Goal: Information Seeking & Learning: Learn about a topic

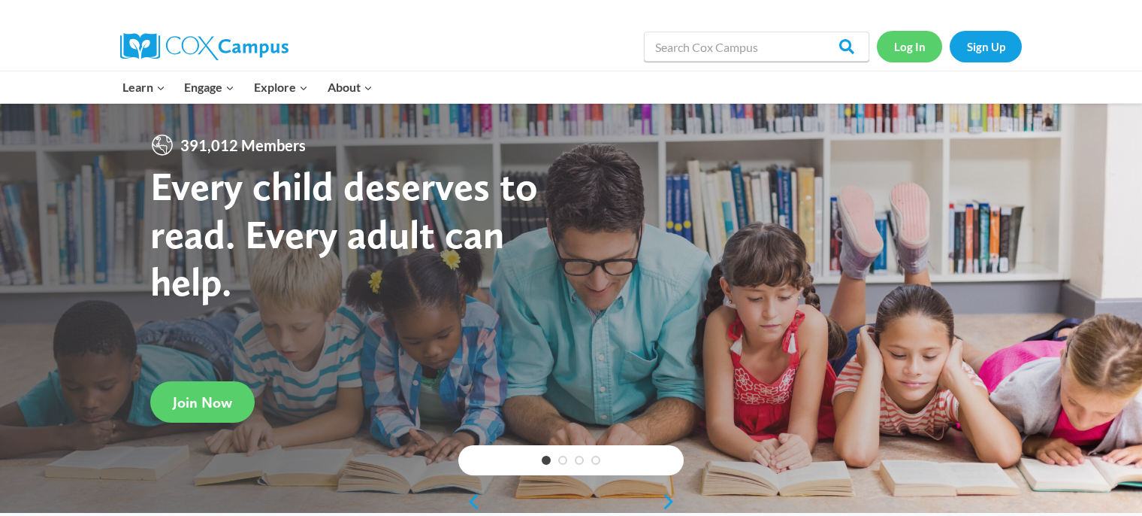
click at [905, 53] on link "Log In" at bounding box center [909, 46] width 65 height 31
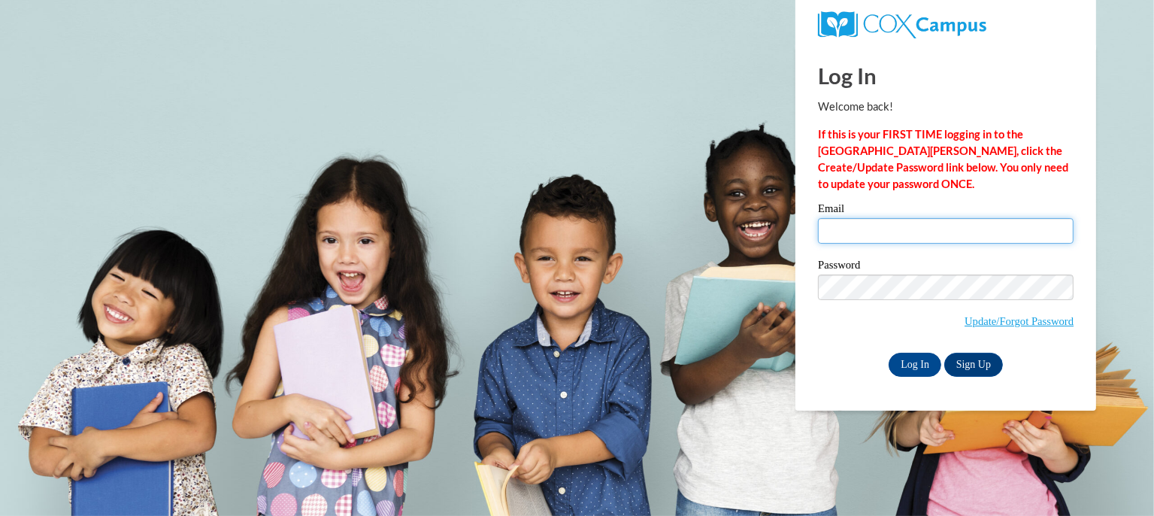
click at [850, 222] on input "Email" at bounding box center [946, 231] width 256 height 26
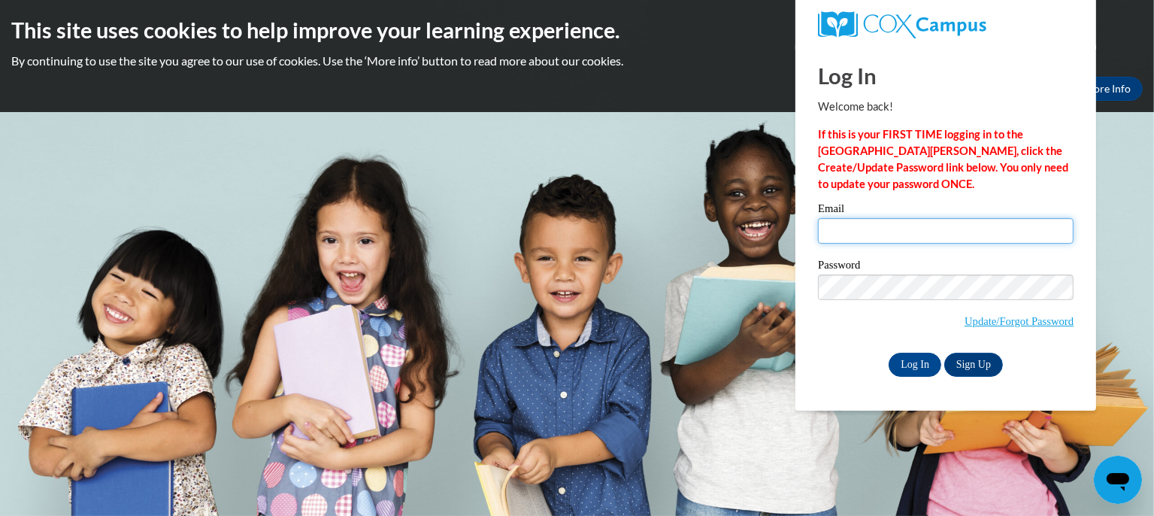
type input "sflahert@kusd.edu"
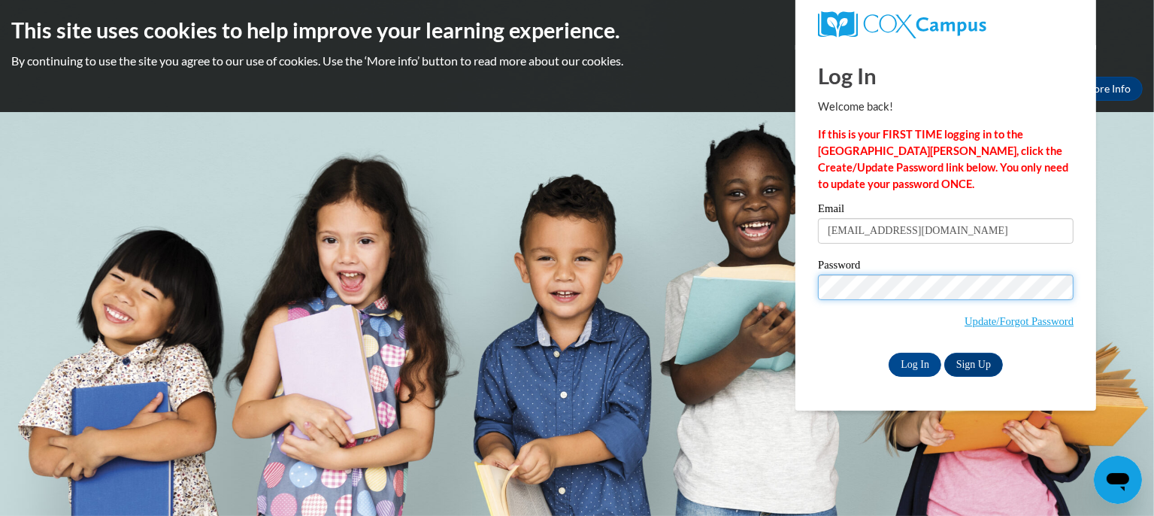
click at [888, 352] on input "Log In" at bounding box center [914, 364] width 53 height 24
click at [929, 359] on input "Log In" at bounding box center [914, 364] width 53 height 24
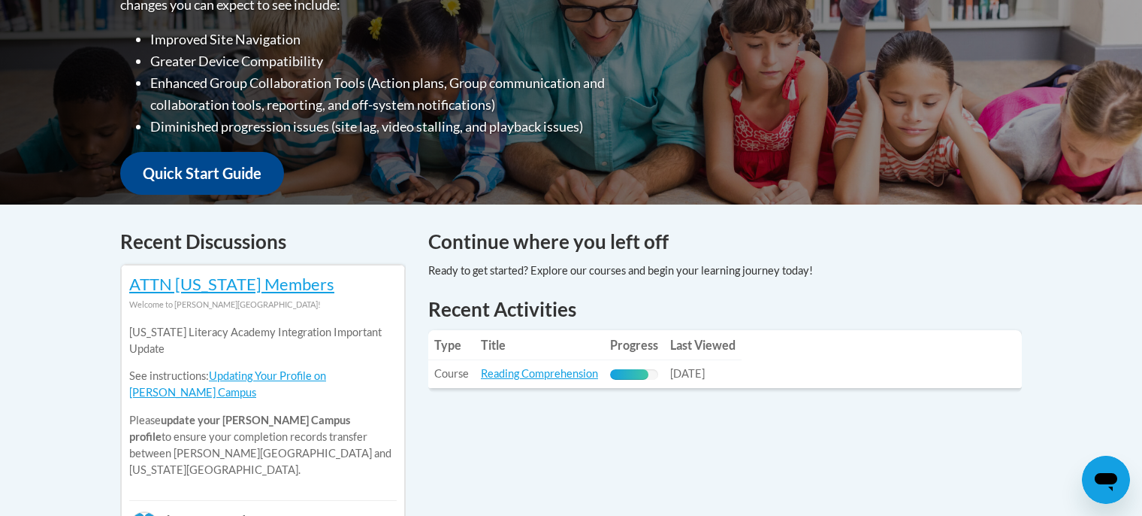
scroll to position [433, 0]
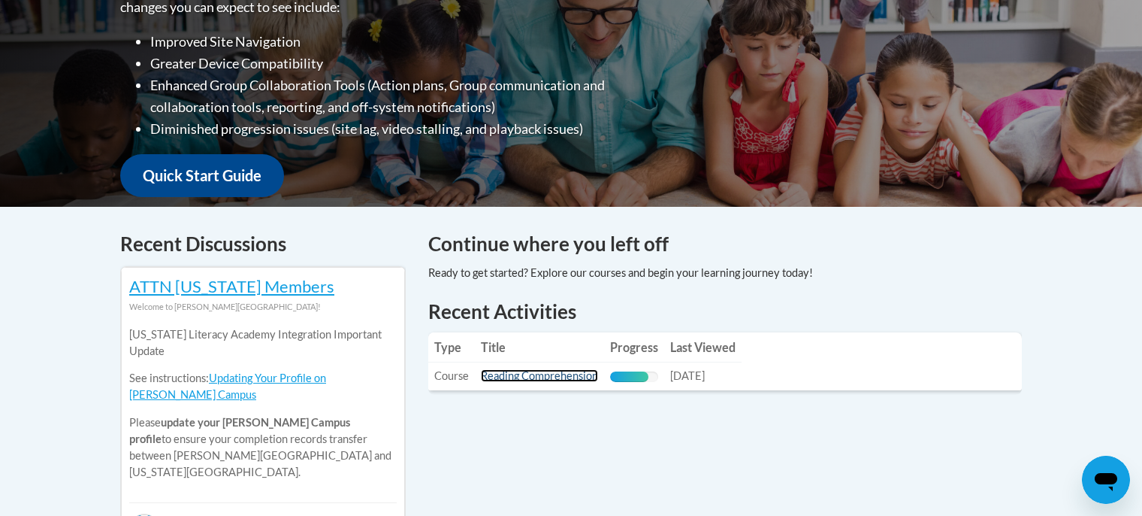
click at [564, 376] on link "Reading Comprehension" at bounding box center [539, 375] width 117 height 13
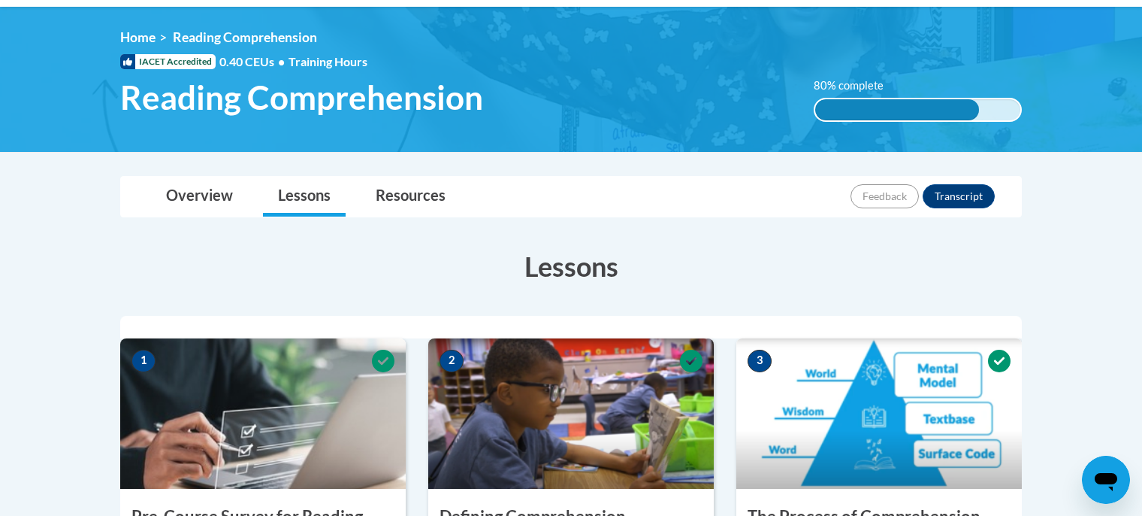
scroll to position [191, 0]
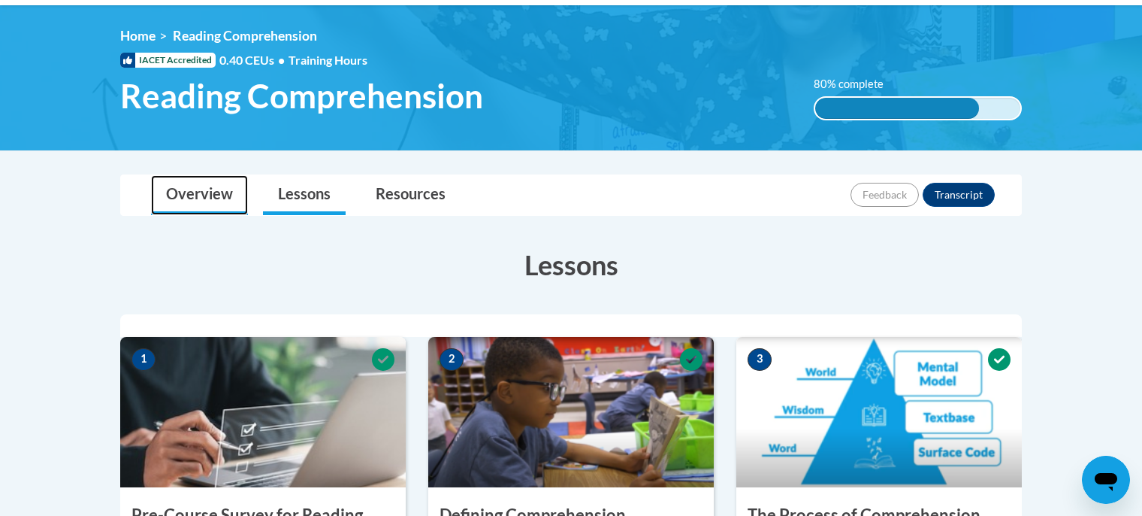
click at [210, 195] on link "Overview" at bounding box center [199, 195] width 97 height 40
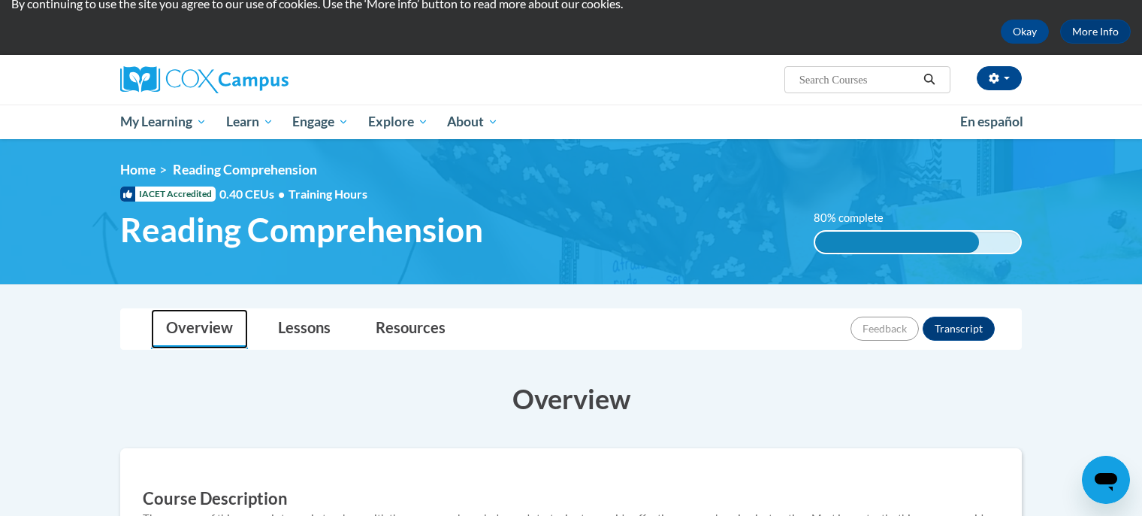
scroll to position [57, 0]
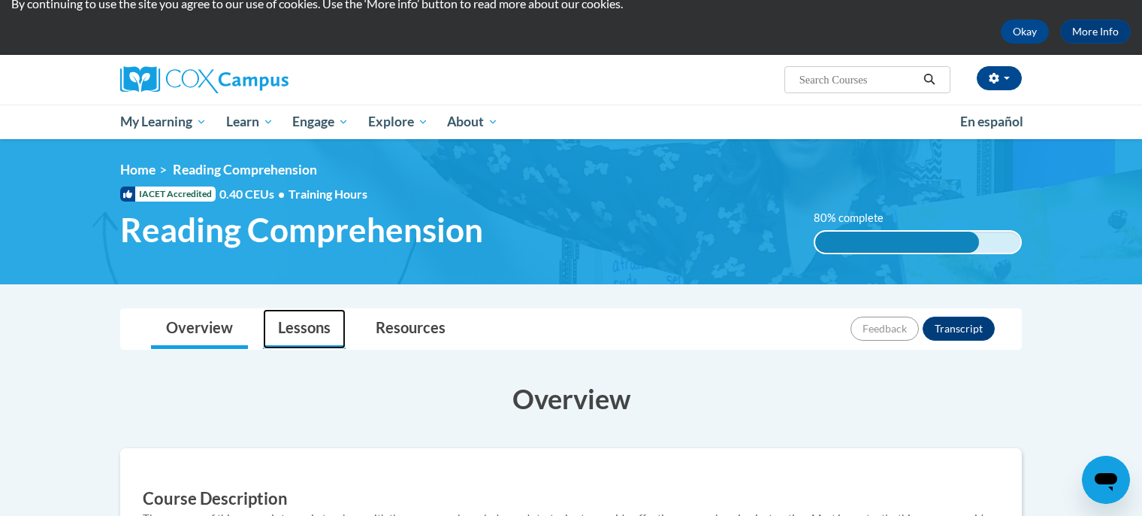
click at [307, 324] on link "Lessons" at bounding box center [304, 329] width 83 height 40
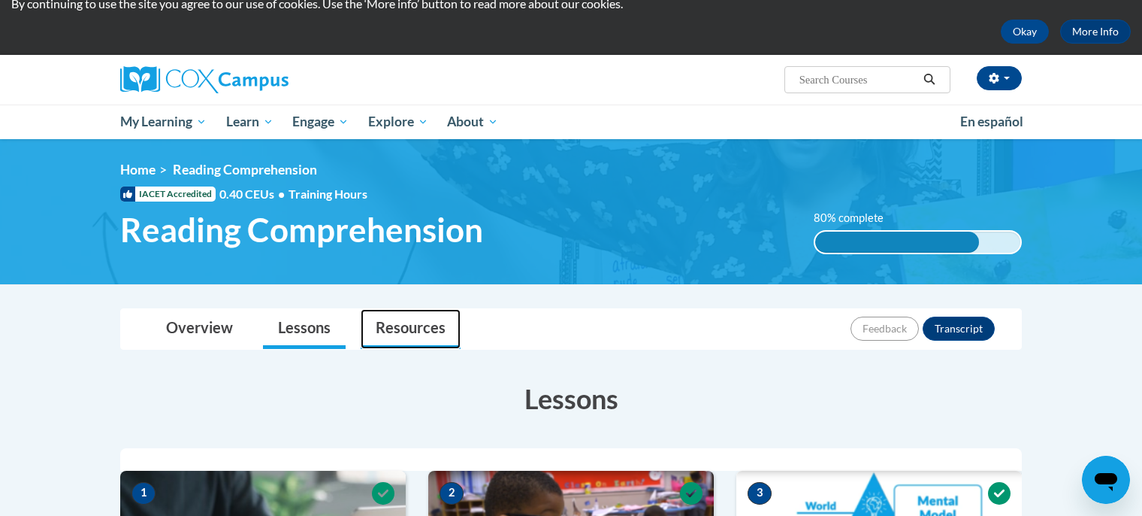
click at [418, 331] on link "Resources" at bounding box center [411, 329] width 100 height 40
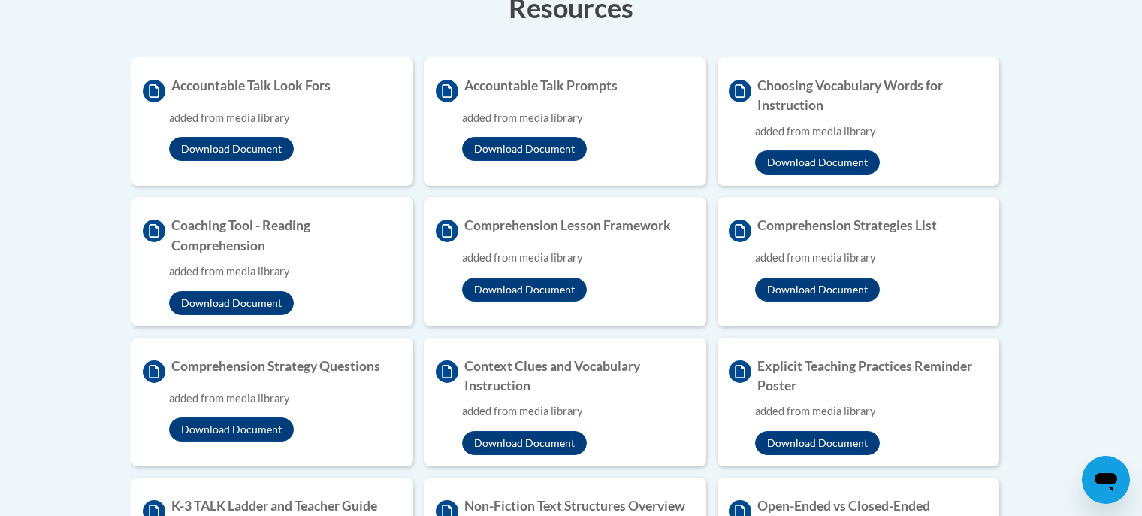
scroll to position [451, 0]
